Goal: Information Seeking & Learning: Learn about a topic

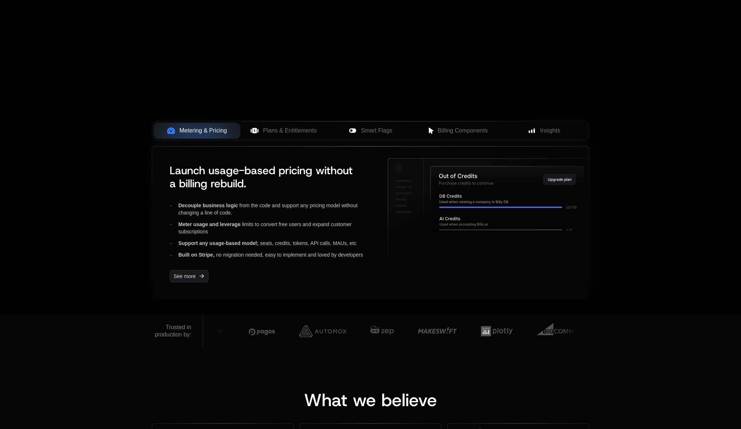
scroll to position [204, 0]
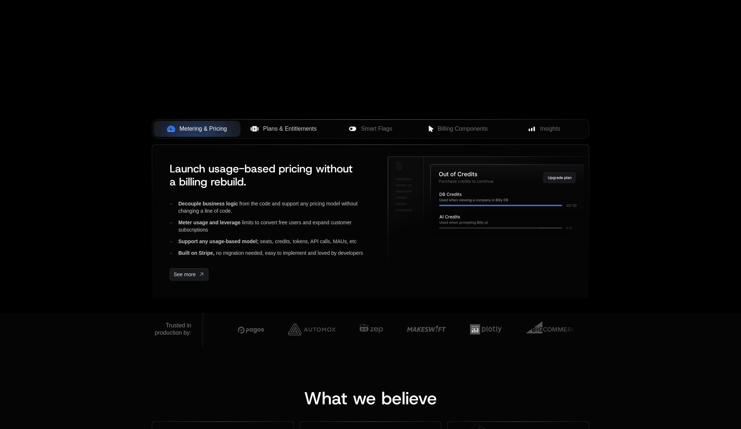
click at [283, 131] on span "Plans & Entitlements" at bounding box center [290, 129] width 54 height 9
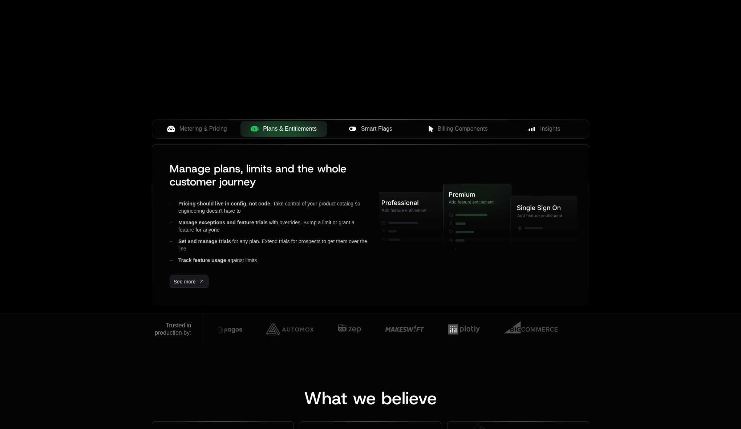
click at [361, 126] on span "Smart Flags" at bounding box center [376, 129] width 31 height 9
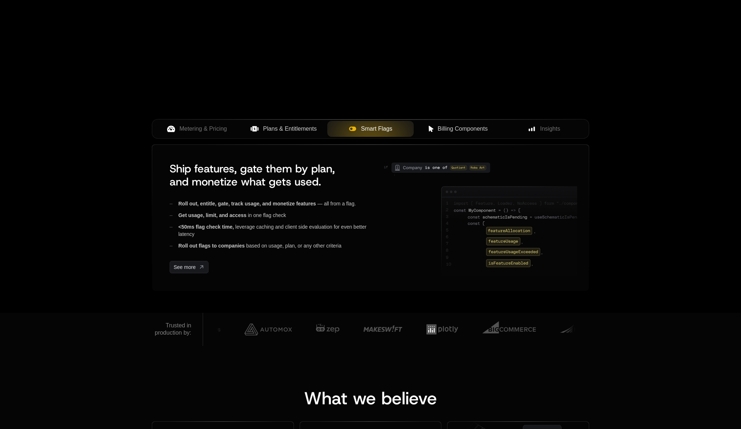
click at [446, 128] on span "Billing Components" at bounding box center [463, 129] width 50 height 9
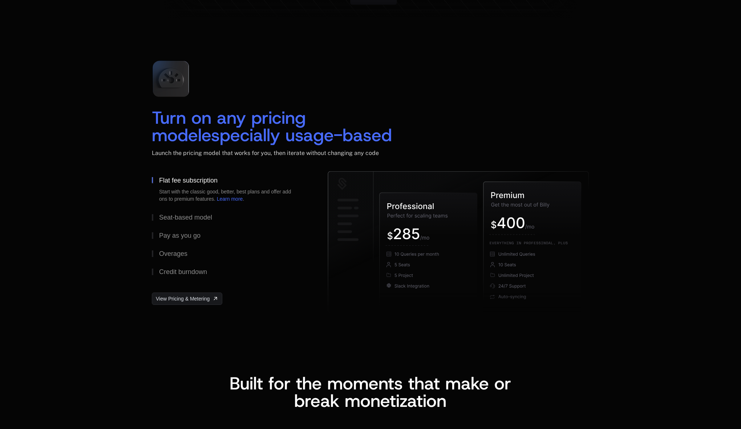
scroll to position [1010, 0]
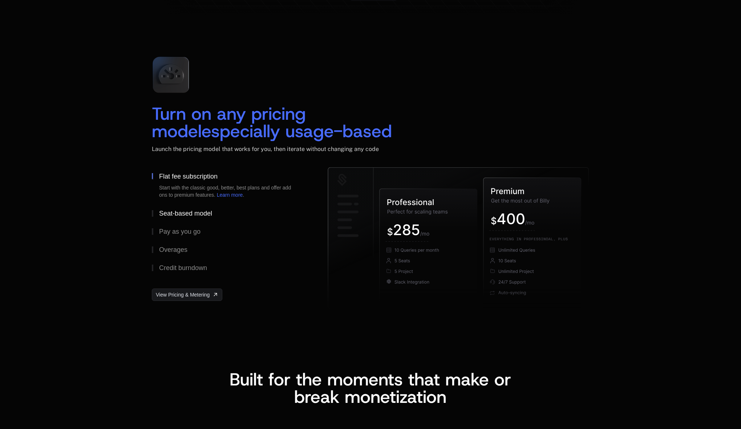
click at [185, 217] on button "Seat-based model" at bounding box center [228, 213] width 152 height 18
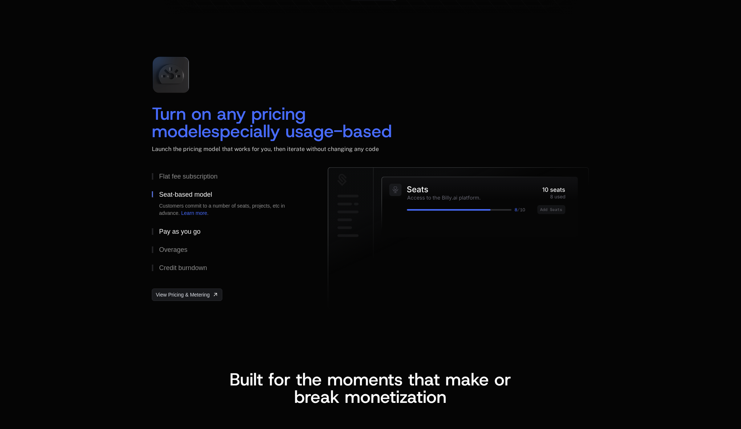
click at [174, 232] on div "Pay as you go" at bounding box center [179, 231] width 41 height 7
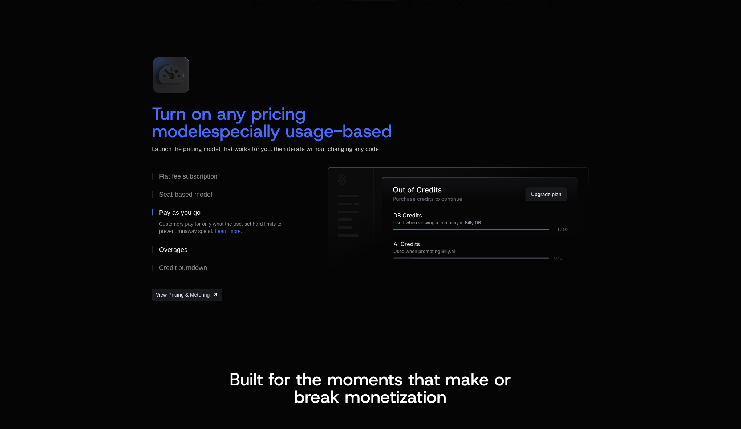
click at [168, 253] on button "Overages" at bounding box center [228, 250] width 152 height 18
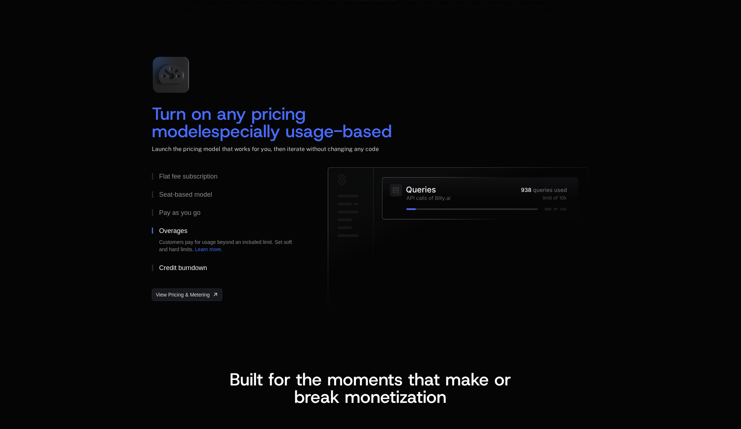
click at [167, 266] on div "Credit burndown" at bounding box center [183, 268] width 48 height 7
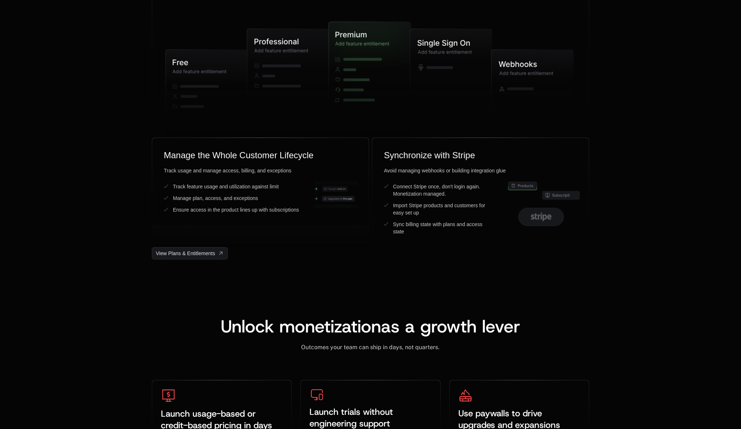
scroll to position [1886, 0]
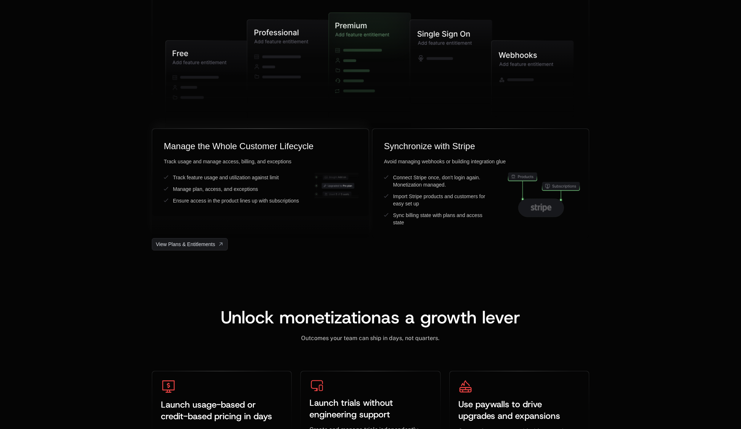
click at [207, 178] on div "Track feature usage and utilization against limit" at bounding box center [226, 177] width 106 height 7
click at [198, 202] on div "Ensure access in the product lines up with subscriptions" at bounding box center [236, 200] width 126 height 7
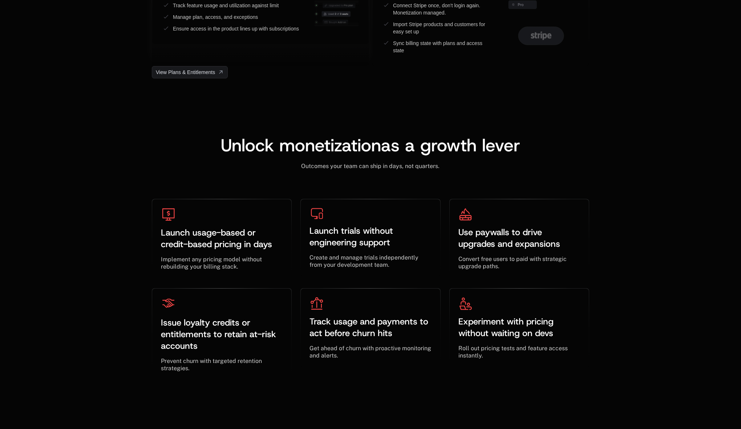
scroll to position [2074, 0]
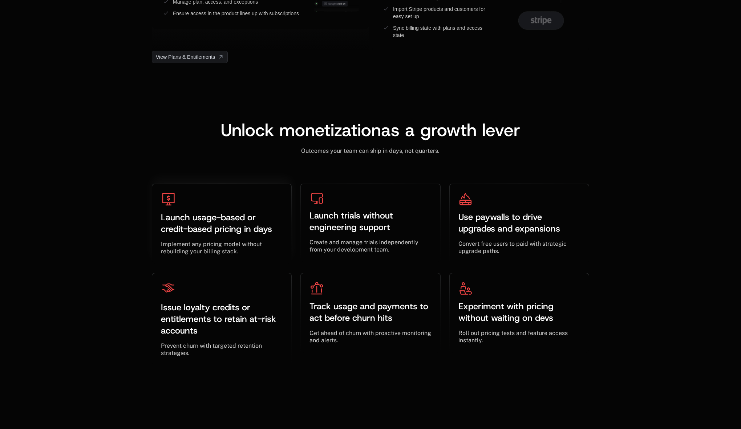
click at [192, 228] on span "Launch usage-based or credit-based pricing in days" at bounding box center [216, 223] width 111 height 23
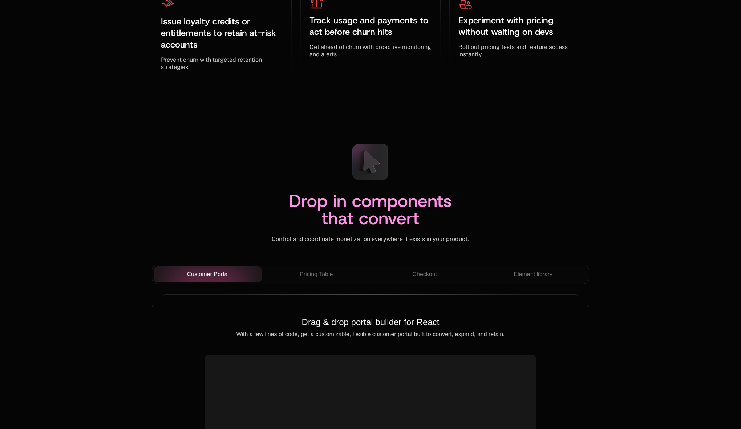
scroll to position [2503, 0]
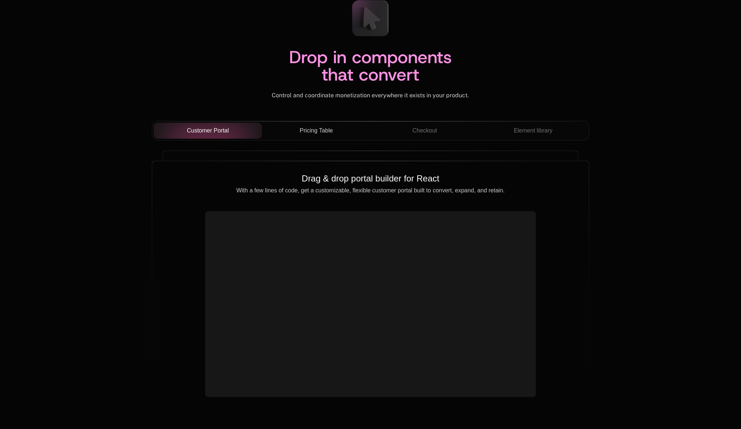
click at [302, 138] on button "Pricing Table" at bounding box center [316, 131] width 109 height 16
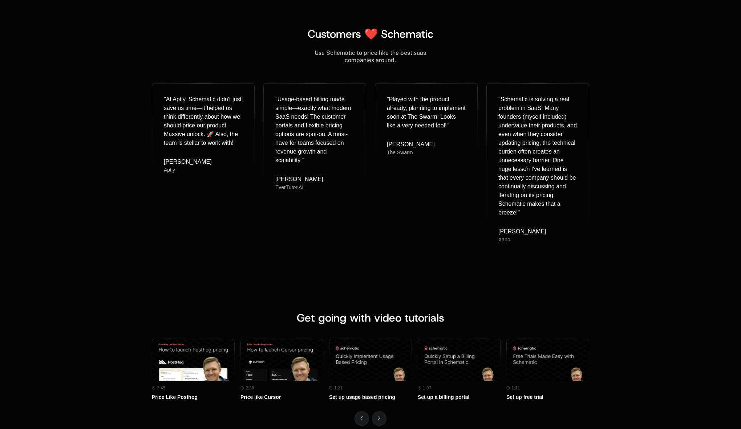
scroll to position [3142, 0]
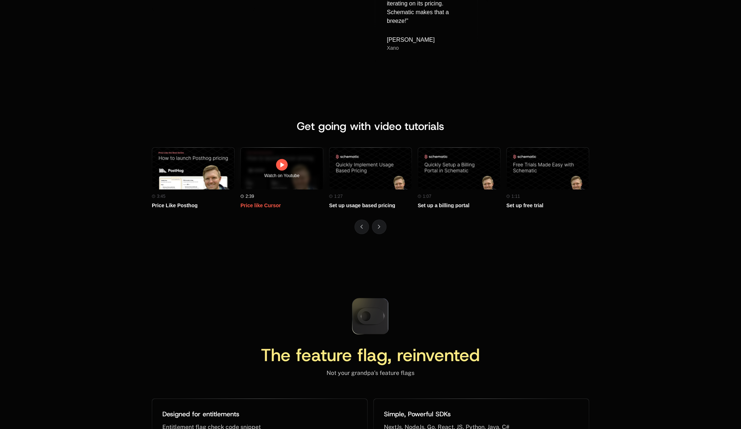
click at [281, 165] on icon at bounding box center [282, 164] width 4 height 5
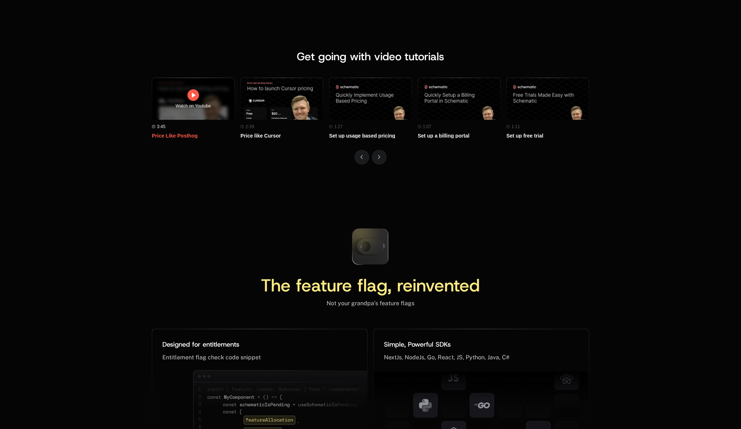
click at [189, 115] on div "Watch on Youtube" at bounding box center [193, 99] width 82 height 62
